Goal: Navigation & Orientation: Find specific page/section

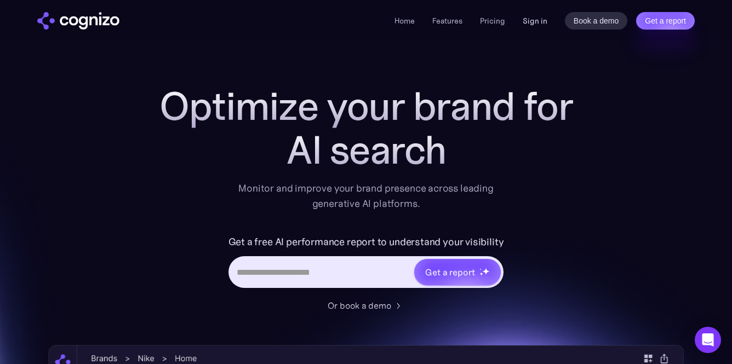
click at [537, 16] on link "Sign in" at bounding box center [535, 20] width 25 height 13
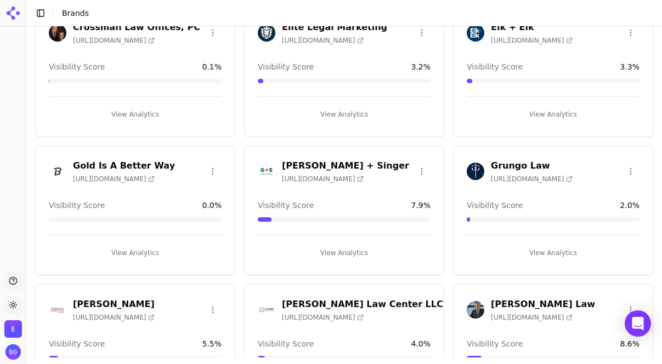
scroll to position [534, 0]
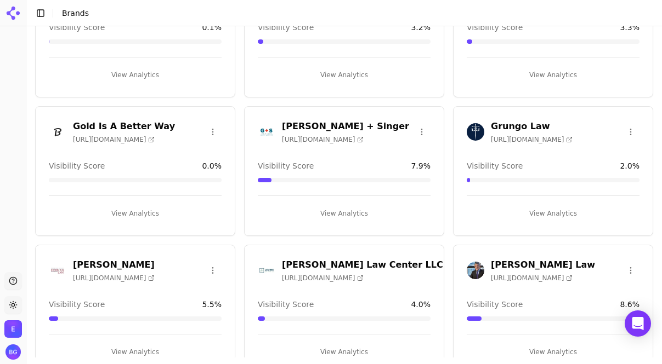
click at [321, 125] on h3 "Goldblatt + Singer" at bounding box center [345, 126] width 127 height 13
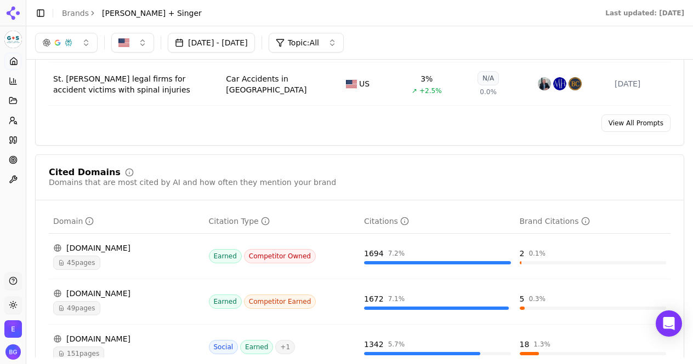
scroll to position [961, 0]
